Goal: Task Accomplishment & Management: Manage account settings

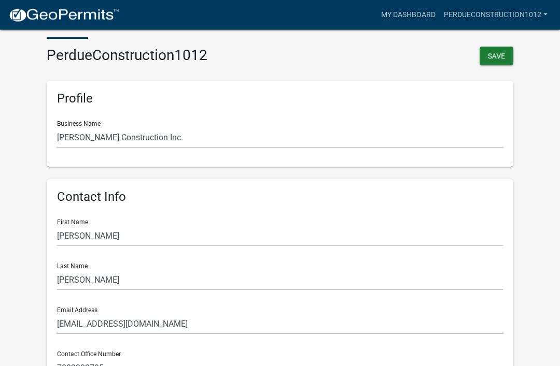
scroll to position [45, 0]
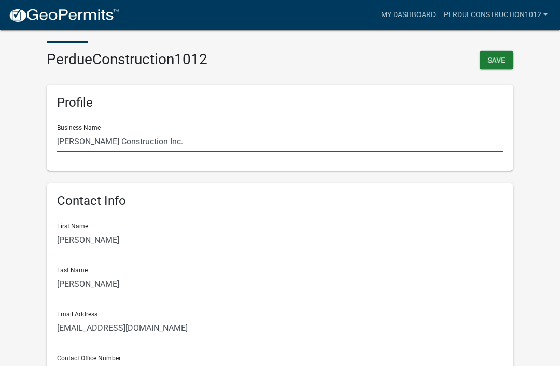
click at [116, 135] on input "[PERSON_NAME] Construction Inc." at bounding box center [280, 141] width 446 height 21
click at [257, 120] on div "Business Name [PERSON_NAME] Construction Inc." at bounding box center [280, 135] width 446 height 36
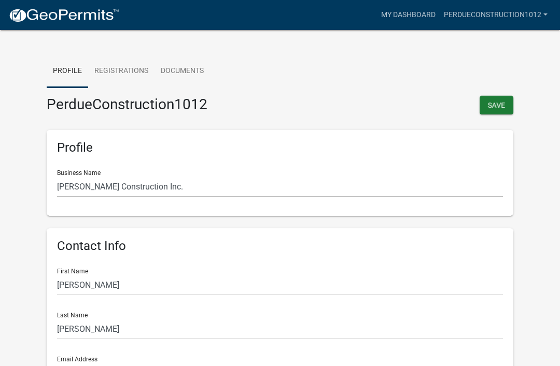
scroll to position [0, 0]
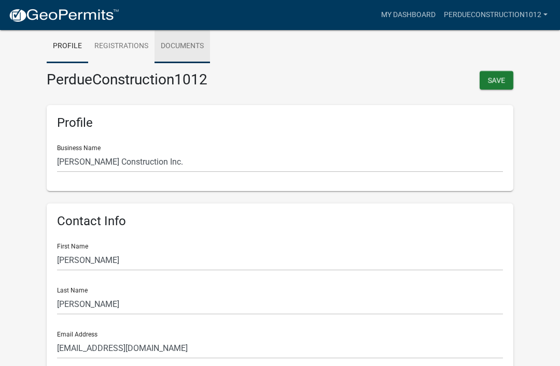
click at [184, 44] on link "Documents" at bounding box center [181, 46] width 55 height 33
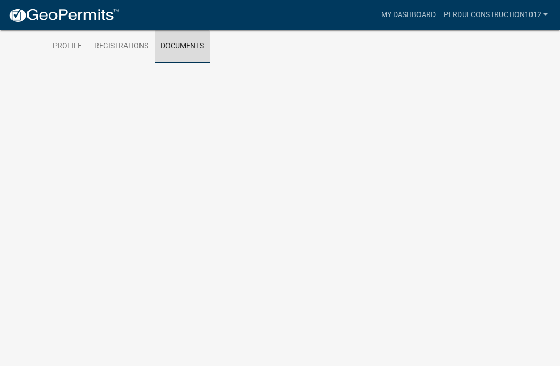
scroll to position [12, 0]
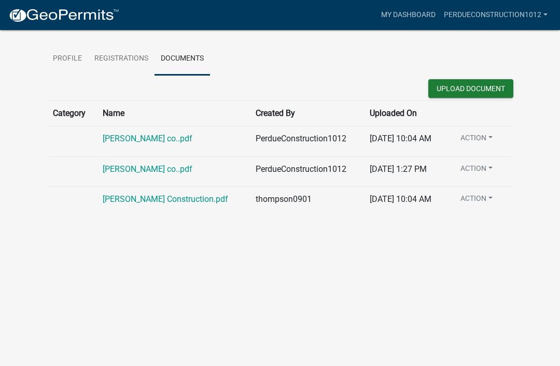
click at [249, 203] on td "thompson0901" at bounding box center [306, 202] width 114 height 30
click at [401, 193] on td "[DATE] 10:04 AM" at bounding box center [404, 202] width 82 height 30
click at [166, 204] on link "[PERSON_NAME] Construction.pdf" at bounding box center [165, 199] width 125 height 10
click at [130, 165] on link "[PERSON_NAME] co..pdf" at bounding box center [148, 169] width 90 height 10
click at [141, 144] on link "[PERSON_NAME] co..pdf" at bounding box center [148, 139] width 90 height 10
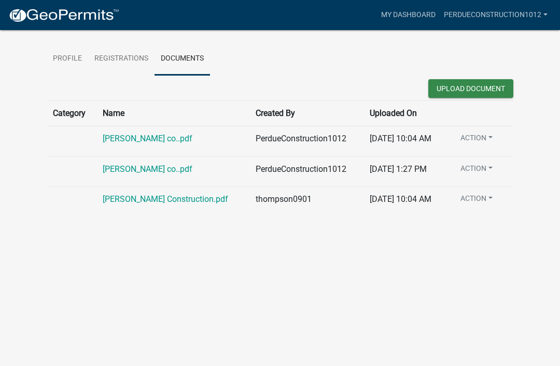
click at [480, 81] on button "Upload Document" at bounding box center [470, 88] width 85 height 19
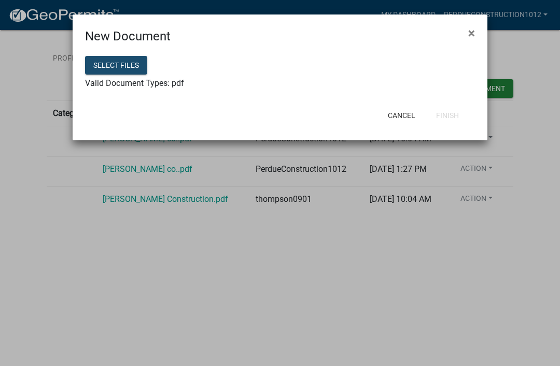
click at [124, 60] on button "Select files" at bounding box center [116, 65] width 62 height 19
click at [448, 112] on button "Finish" at bounding box center [447, 115] width 39 height 19
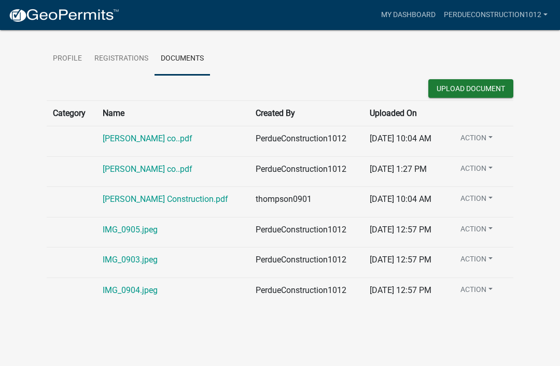
click at [484, 90] on button "Upload Document" at bounding box center [470, 88] width 85 height 19
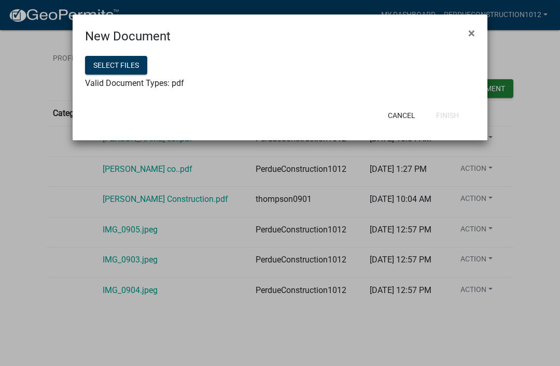
click at [474, 33] on span "×" at bounding box center [471, 33] width 7 height 15
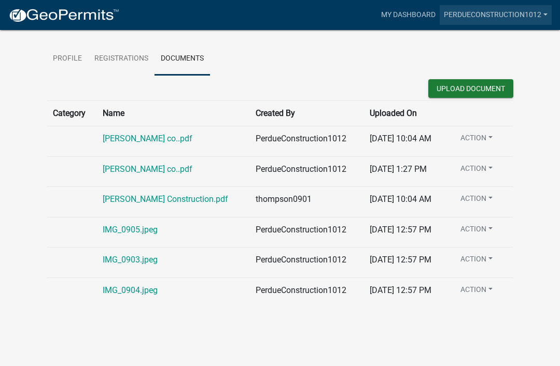
click at [536, 13] on link "PerdueConstruction1012" at bounding box center [495, 15] width 112 height 20
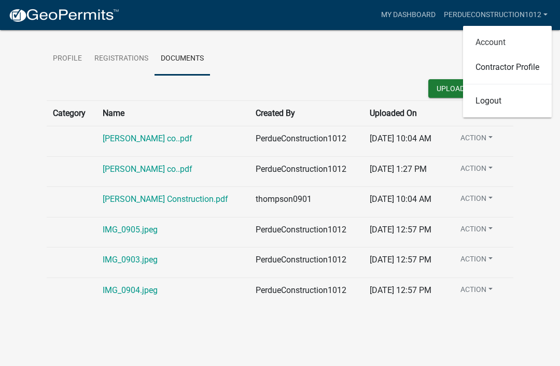
click at [496, 44] on link "Account" at bounding box center [507, 42] width 89 height 25
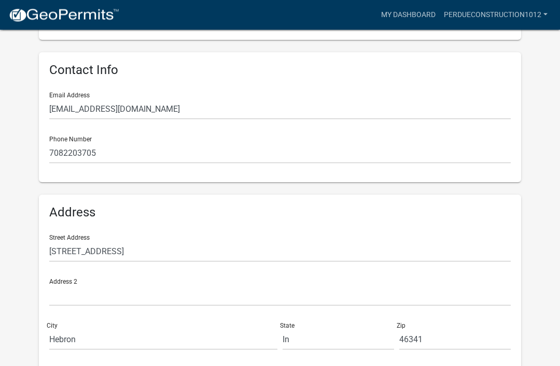
scroll to position [202, 0]
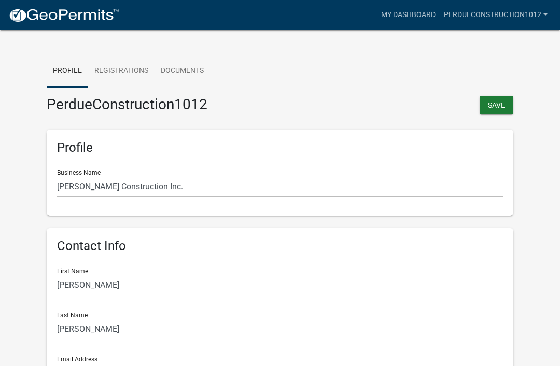
click at [540, 17] on link "PerdueConstruction1012" at bounding box center [495, 15] width 112 height 20
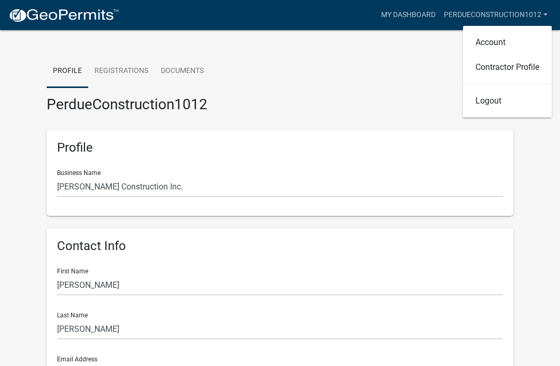
click at [524, 61] on link "Contractor Profile" at bounding box center [507, 67] width 89 height 25
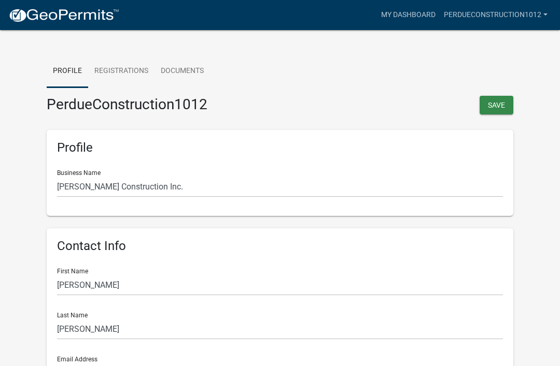
click at [495, 106] on button "Save" at bounding box center [496, 105] width 34 height 19
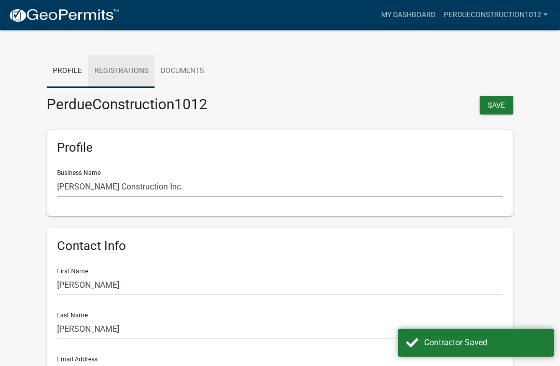
click at [134, 66] on link "Registrations" at bounding box center [121, 71] width 66 height 33
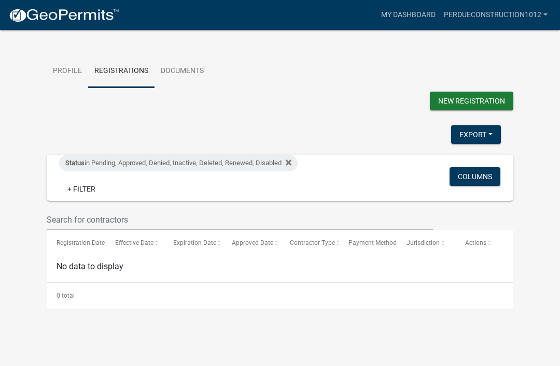
click at [480, 96] on button "New Registration" at bounding box center [471, 101] width 83 height 19
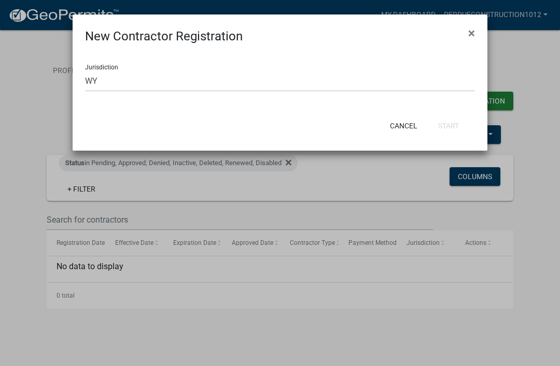
click at [471, 30] on span "×" at bounding box center [471, 33] width 7 height 15
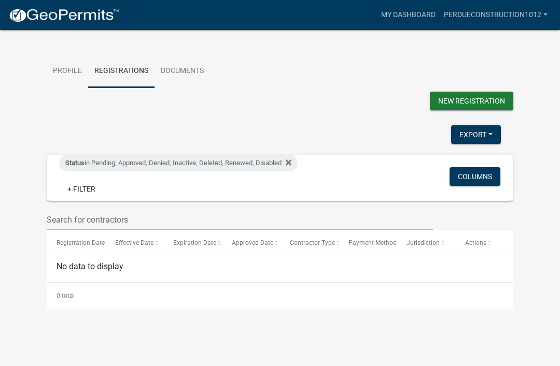
click at [490, 179] on button "Columns" at bounding box center [474, 176] width 51 height 19
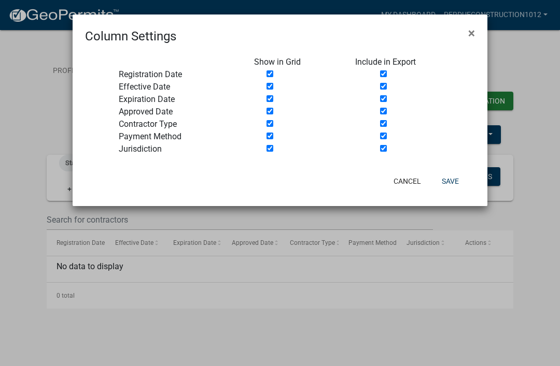
click at [471, 33] on span "×" at bounding box center [471, 33] width 7 height 15
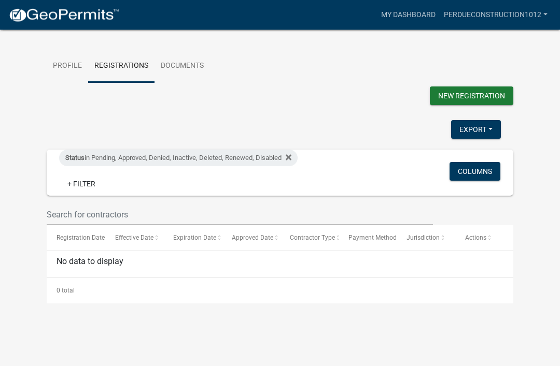
scroll to position [12, 0]
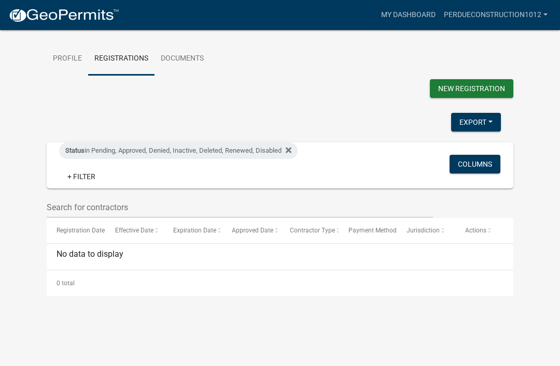
click at [472, 164] on button "Columns" at bounding box center [474, 164] width 51 height 19
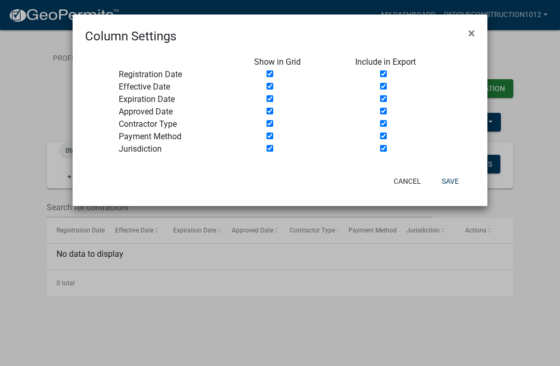
click at [475, 27] on button "×" at bounding box center [471, 33] width 23 height 29
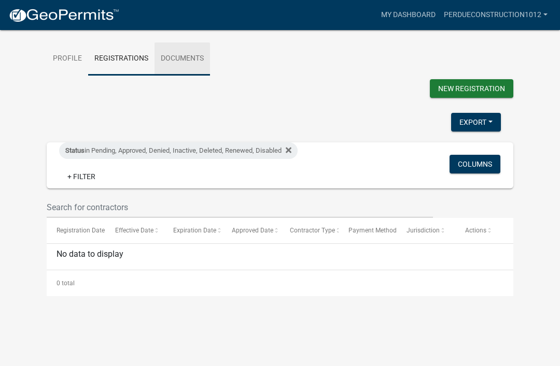
click at [187, 57] on link "Documents" at bounding box center [181, 58] width 55 height 33
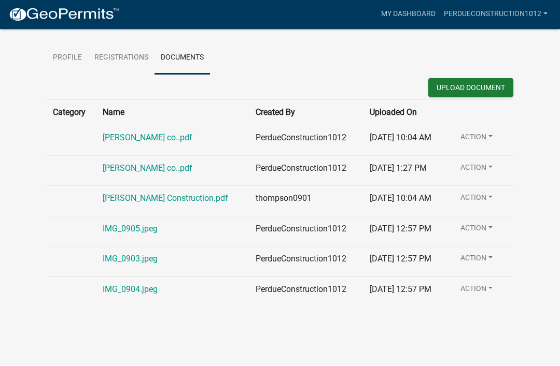
scroll to position [0, 0]
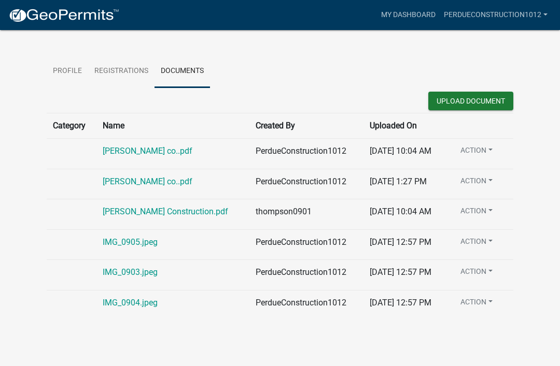
click at [402, 8] on link "My Dashboard" at bounding box center [408, 15] width 63 height 20
